Goal: Entertainment & Leisure: Browse casually

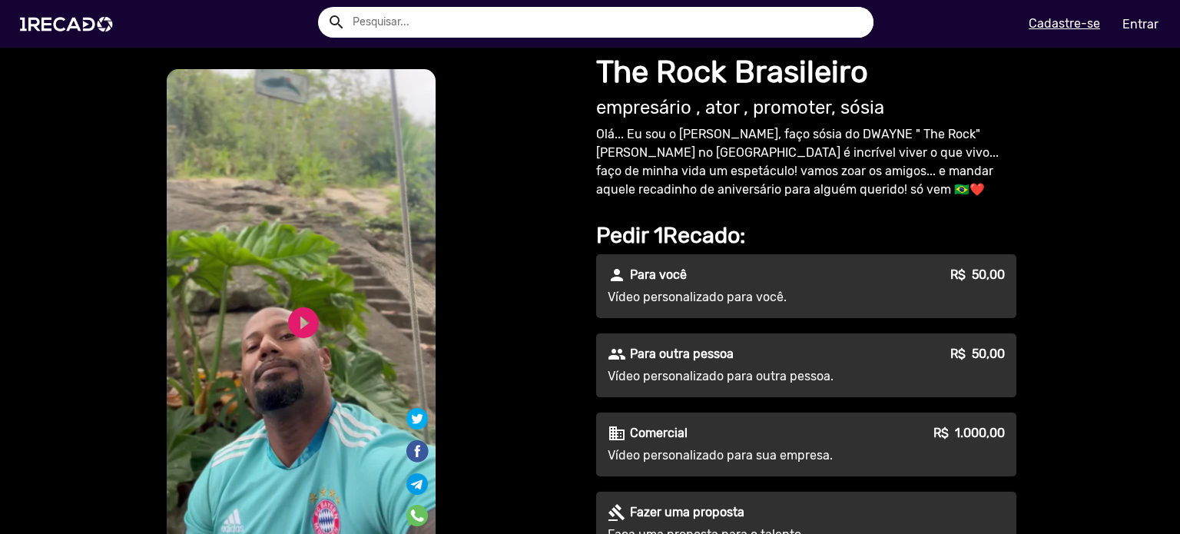
click at [296, 280] on video "S1RECADO vídeos dedicados para fãs e empresas" at bounding box center [301, 308] width 269 height 478
click at [297, 330] on link "play_circle_filled" at bounding box center [303, 322] width 37 height 37
click at [303, 320] on link "pause_circle" at bounding box center [303, 322] width 37 height 37
click at [323, 304] on video "S1RECADO vídeos dedicados para fãs e empresas" at bounding box center [301, 308] width 269 height 478
click at [288, 315] on link "play_circle_filled" at bounding box center [303, 322] width 37 height 37
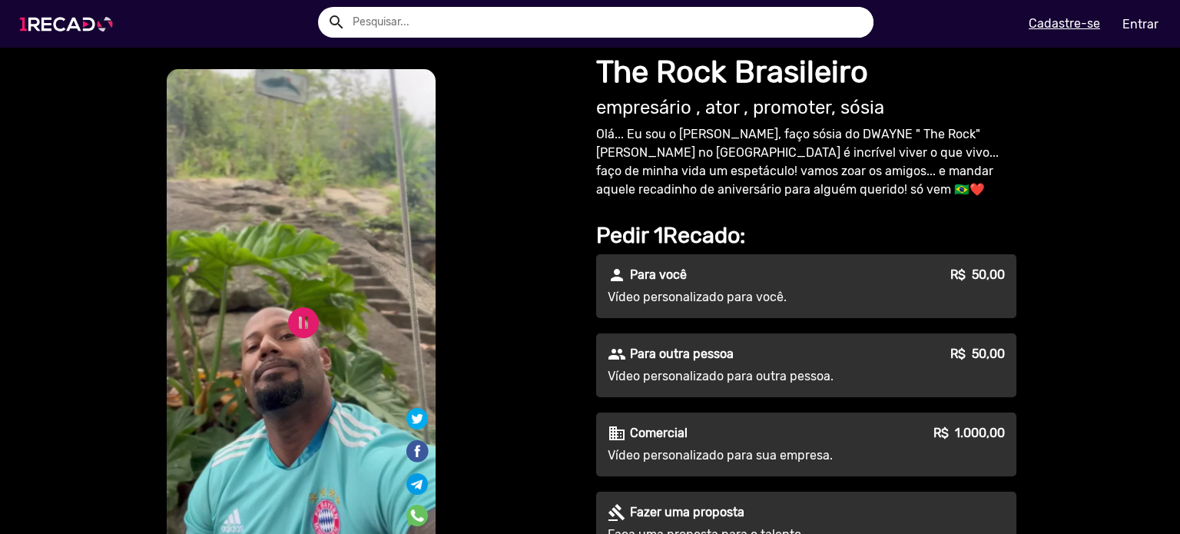
click at [73, 29] on img at bounding box center [70, 24] width 116 height 65
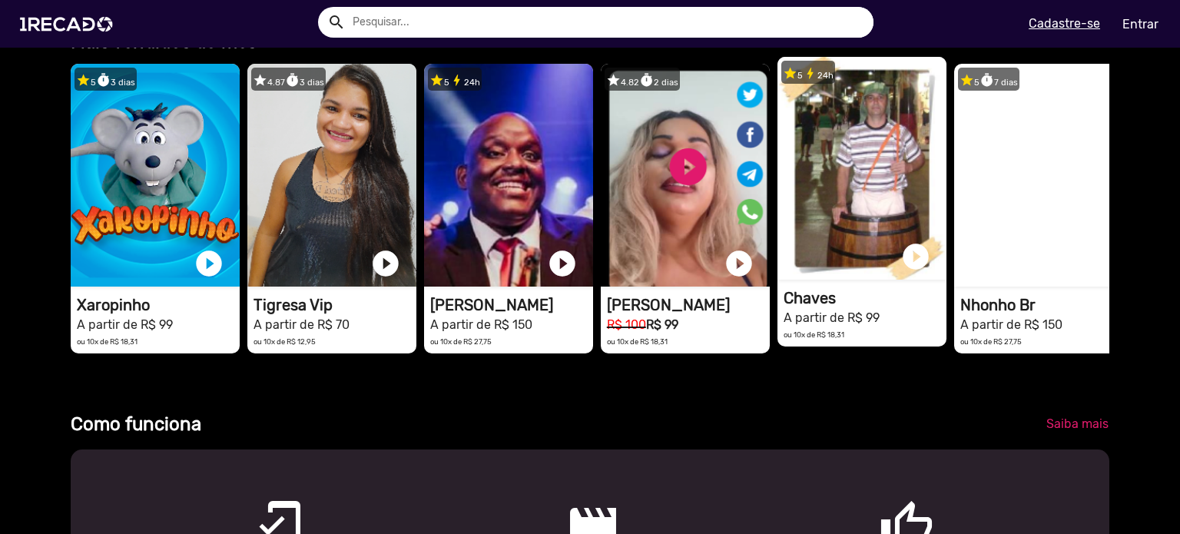
scroll to position [0, 1168]
click at [851, 230] on video "1RECADO vídeos dedicados para fãs e empresas" at bounding box center [861, 168] width 169 height 223
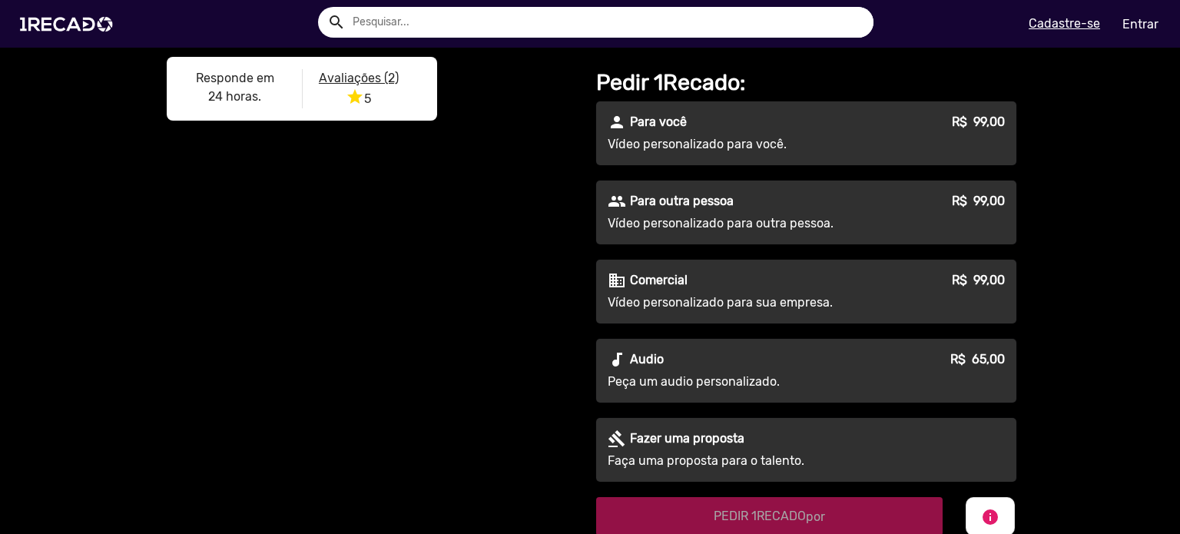
scroll to position [154, 0]
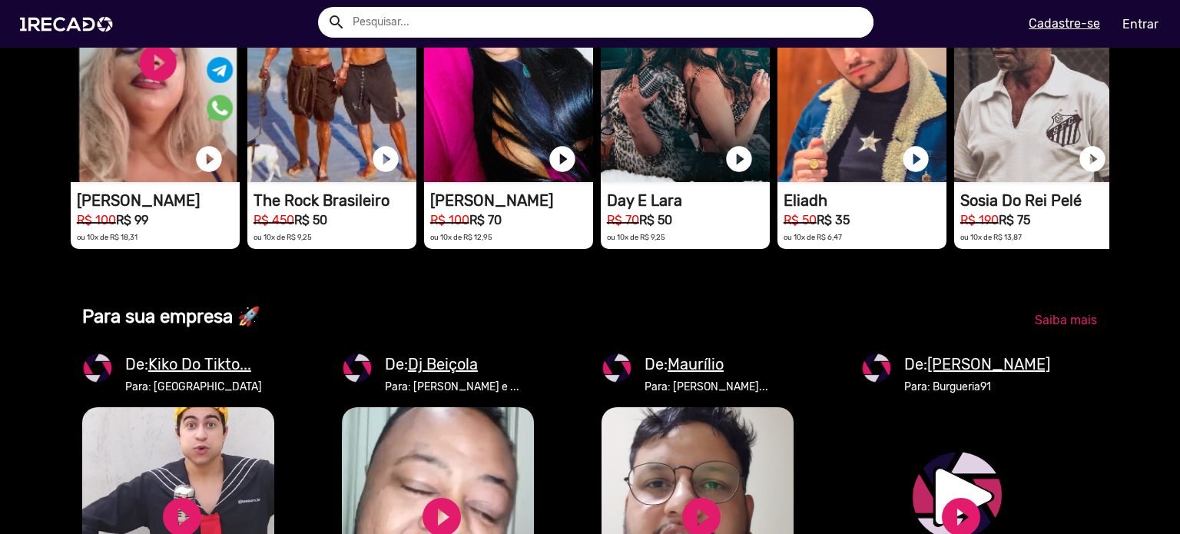
scroll to position [0, 3505]
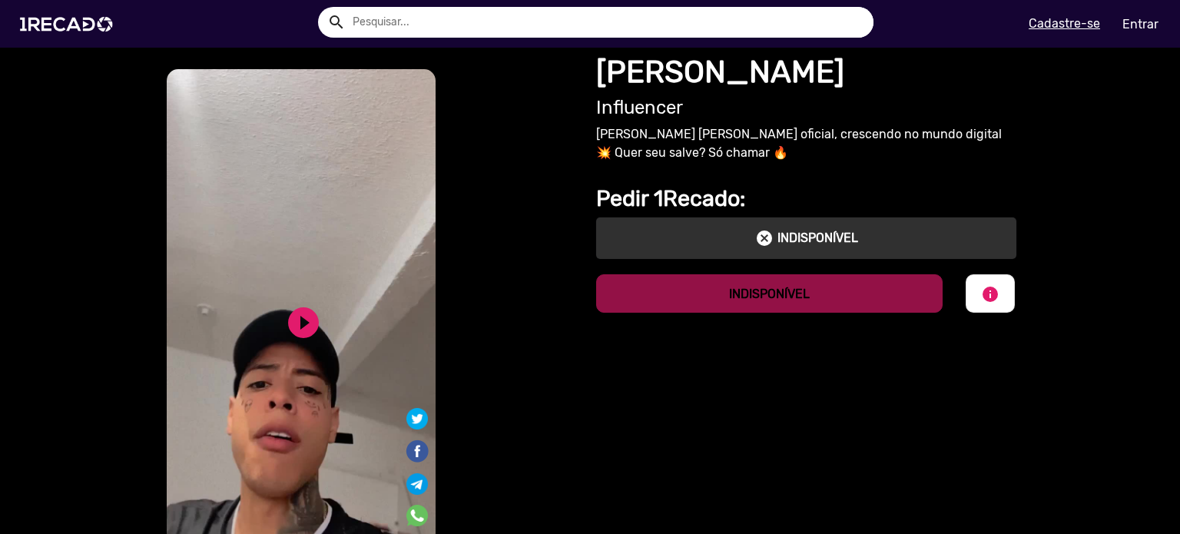
click at [243, 320] on video "S1RECADO vídeos dedicados para fãs e empresas" at bounding box center [301, 308] width 269 height 478
click at [308, 327] on link "play_circle_filled" at bounding box center [303, 322] width 37 height 37
click at [308, 327] on link "pause_circle" at bounding box center [303, 322] width 37 height 37
click at [307, 310] on link "play_circle_filled" at bounding box center [303, 322] width 37 height 37
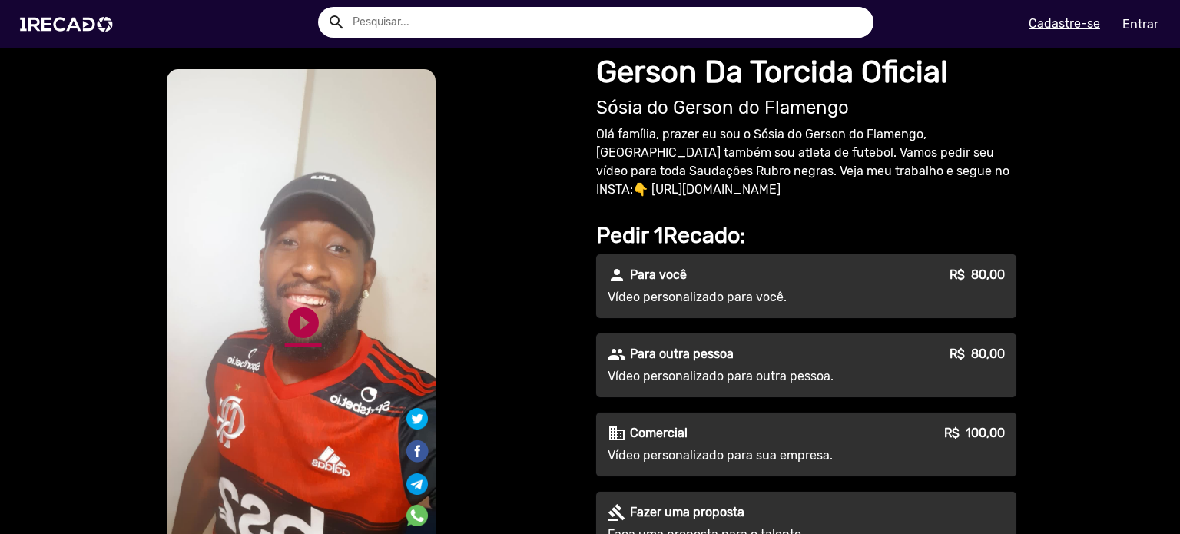
click at [295, 322] on link "play_circle_filled" at bounding box center [303, 322] width 37 height 37
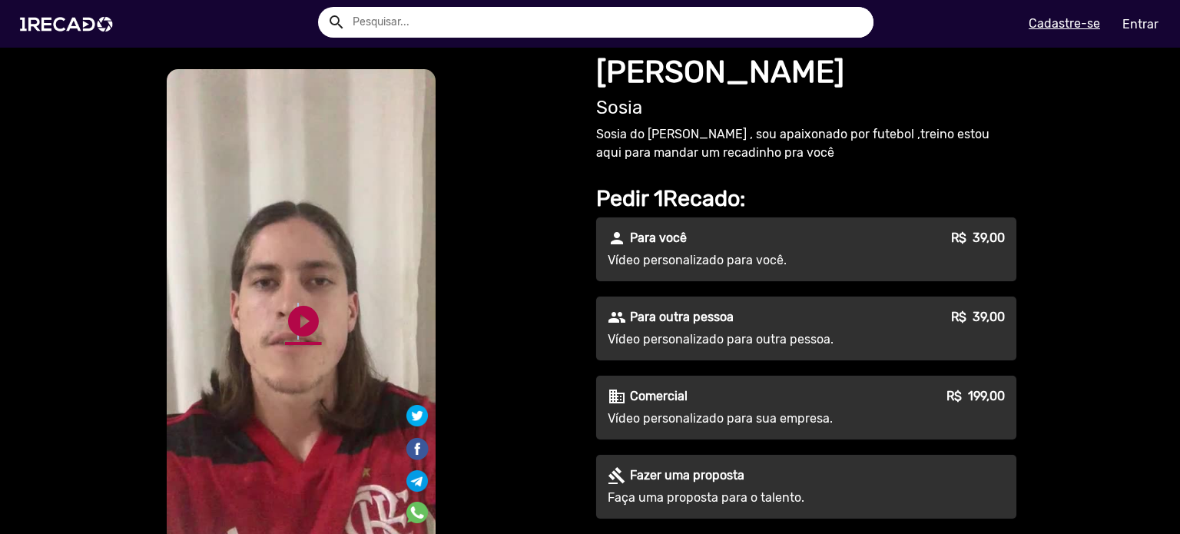
click at [289, 320] on link "play_circle_filled" at bounding box center [303, 321] width 37 height 37
click at [289, 320] on link "pause_circle" at bounding box center [303, 321] width 37 height 37
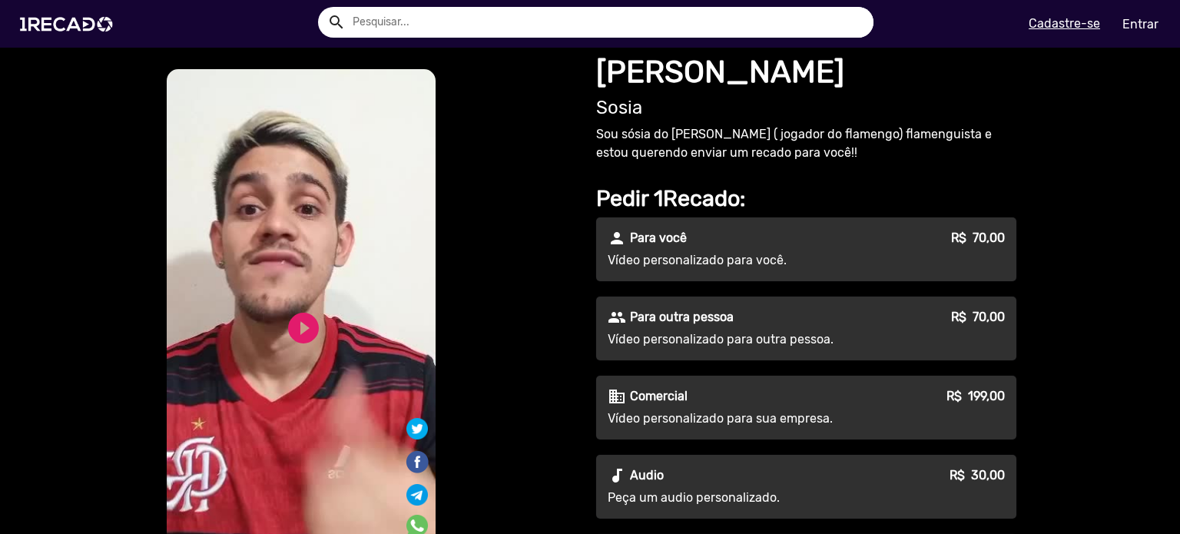
click at [276, 343] on div "play_circle_filled" at bounding box center [278, 322] width 47 height 58
click at [292, 331] on link "play_circle_filled" at bounding box center [303, 328] width 37 height 37
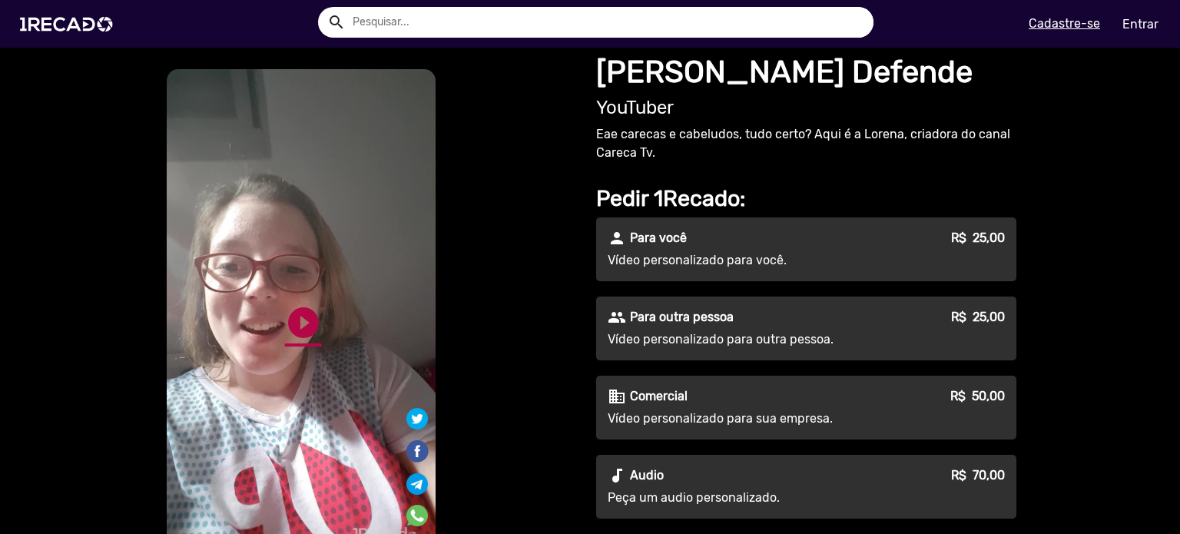
click at [286, 322] on link "play_circle_filled" at bounding box center [303, 322] width 37 height 37
